Goal: Information Seeking & Learning: Check status

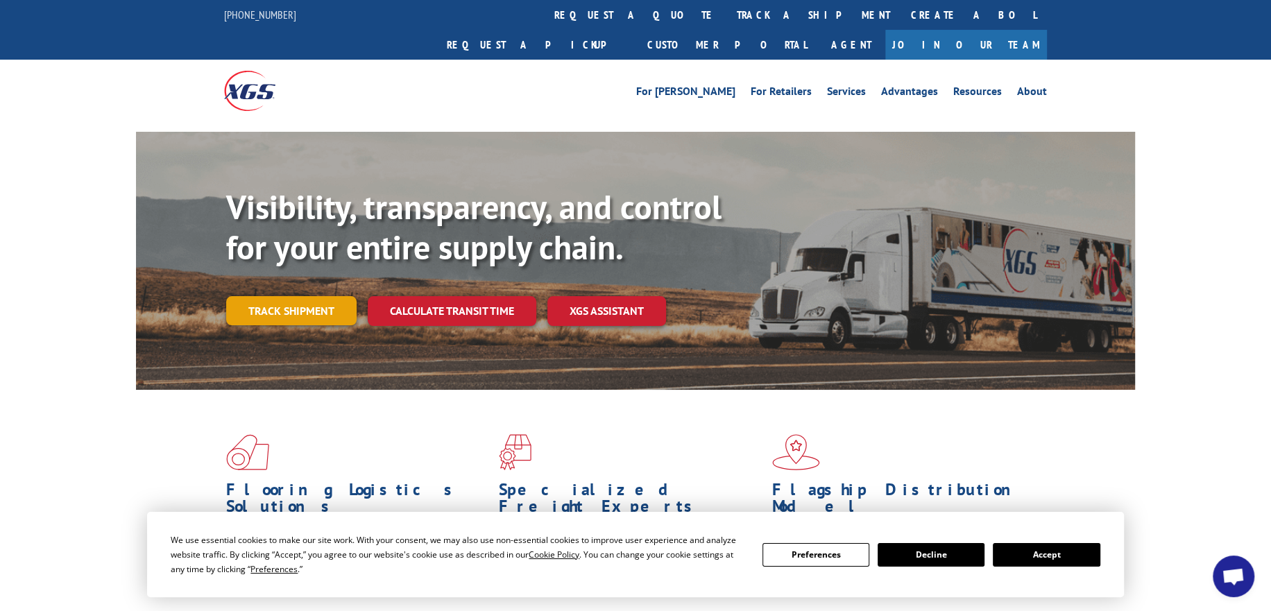
click at [272, 296] on link "Track shipment" at bounding box center [291, 310] width 130 height 29
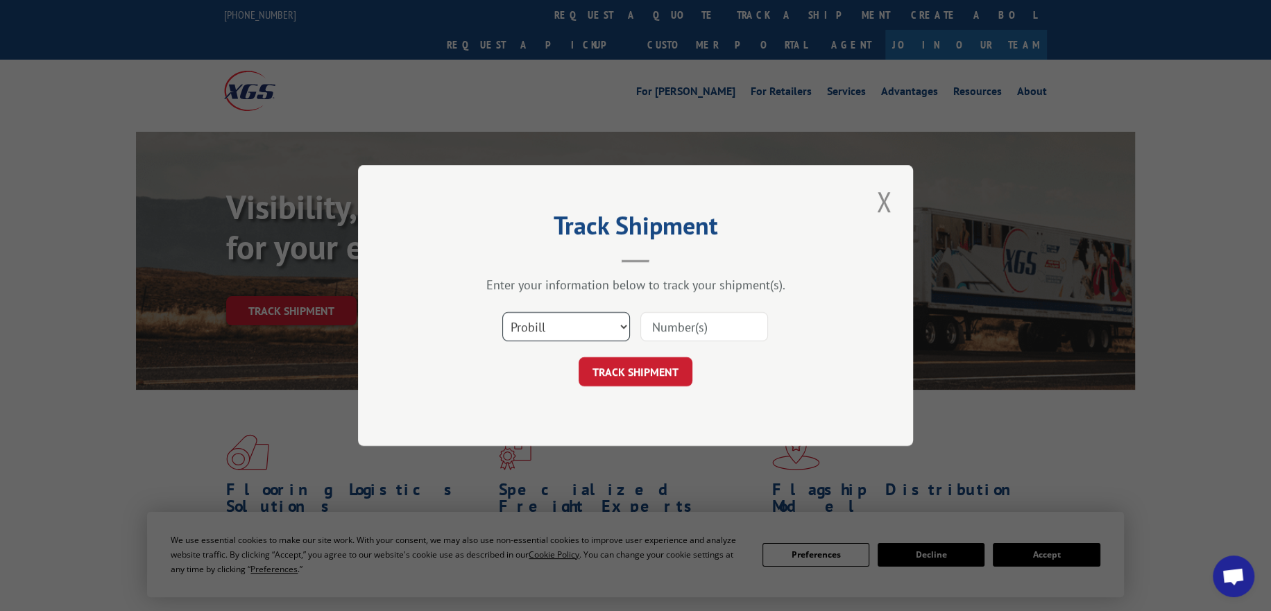
click at [582, 329] on select "Select category... Probill BOL PO" at bounding box center [566, 326] width 128 height 29
select select "po"
click at [502, 312] on select "Select category... Probill BOL PO" at bounding box center [566, 326] width 128 height 29
drag, startPoint x: 670, startPoint y: 328, endPoint x: 664, endPoint y: 335, distance: 9.4
click at [670, 328] on input at bounding box center [704, 326] width 128 height 29
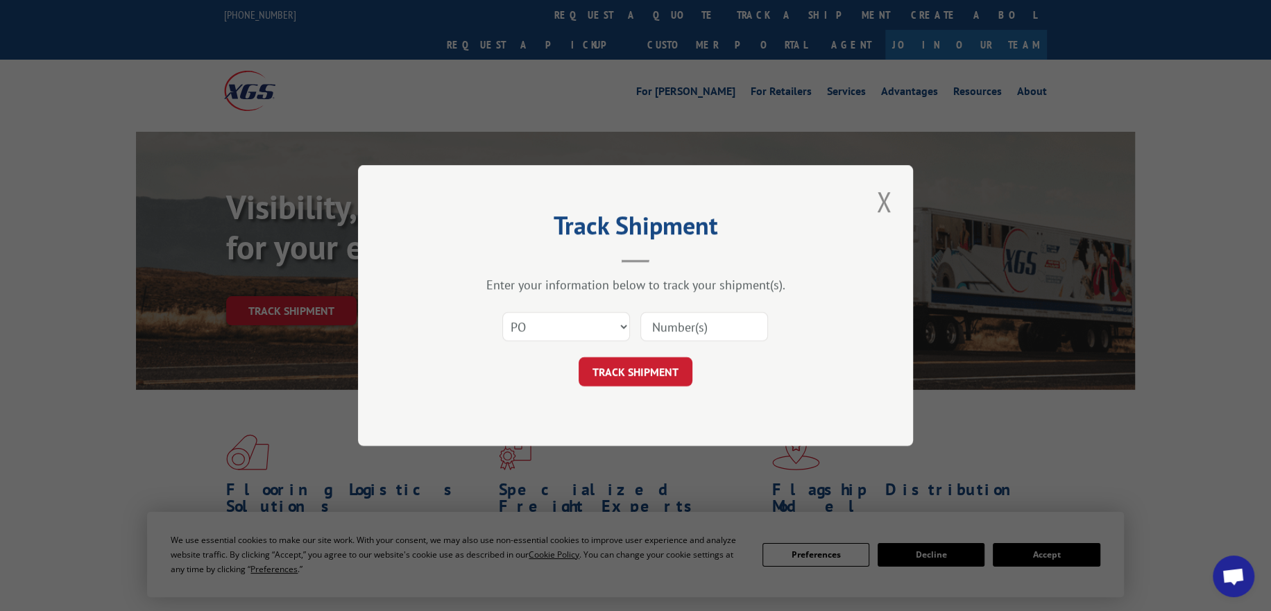
paste input "293989233"
type input "293989233"
click at [636, 366] on button "TRACK SHIPMENT" at bounding box center [636, 371] width 114 height 29
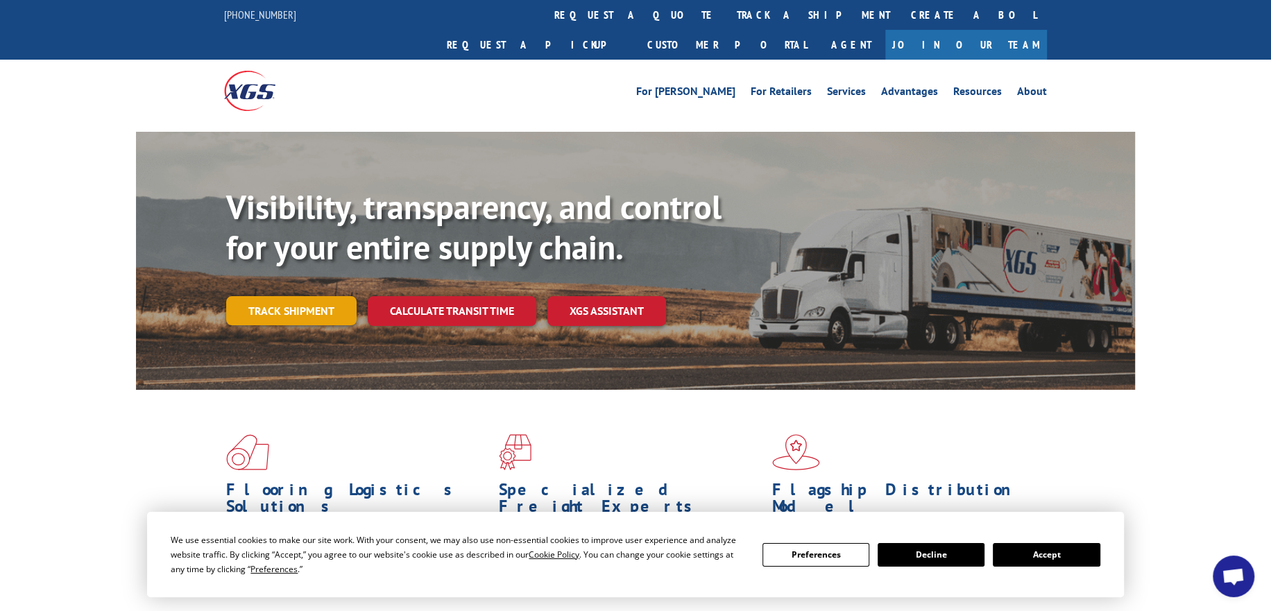
click at [302, 296] on link "Track shipment" at bounding box center [291, 310] width 130 height 29
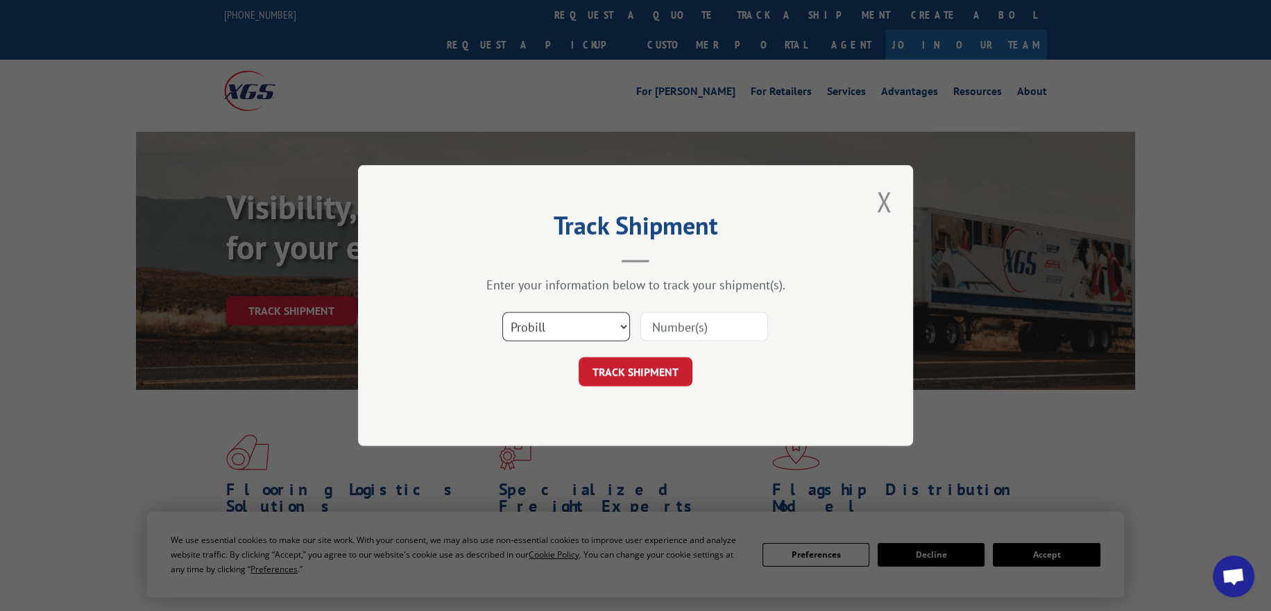
click at [570, 316] on select "Select category... Probill BOL PO" at bounding box center [566, 326] width 128 height 29
select select "po"
click at [502, 312] on select "Select category... Probill BOL PO" at bounding box center [566, 326] width 128 height 29
drag, startPoint x: 645, startPoint y: 332, endPoint x: 631, endPoint y: 348, distance: 20.6
click at [645, 332] on input at bounding box center [704, 326] width 128 height 29
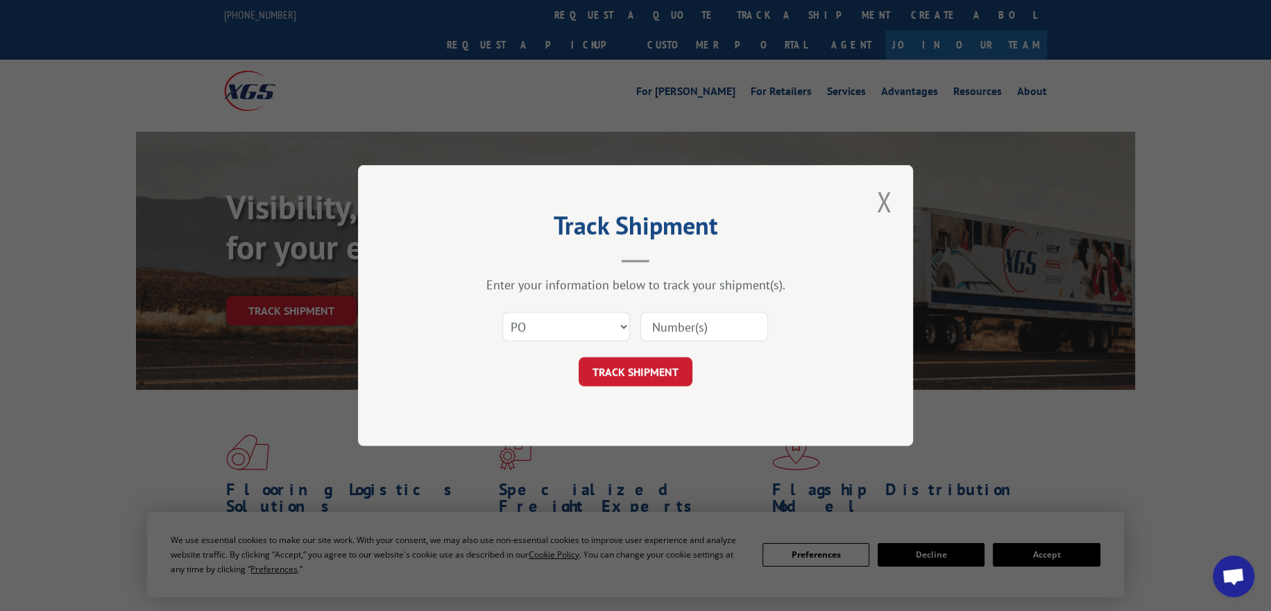
paste input "293989275"
type input "293989275"
click at [624, 359] on button "TRACK SHIPMENT" at bounding box center [636, 371] width 114 height 29
